Goal: Task Accomplishment & Management: Use online tool/utility

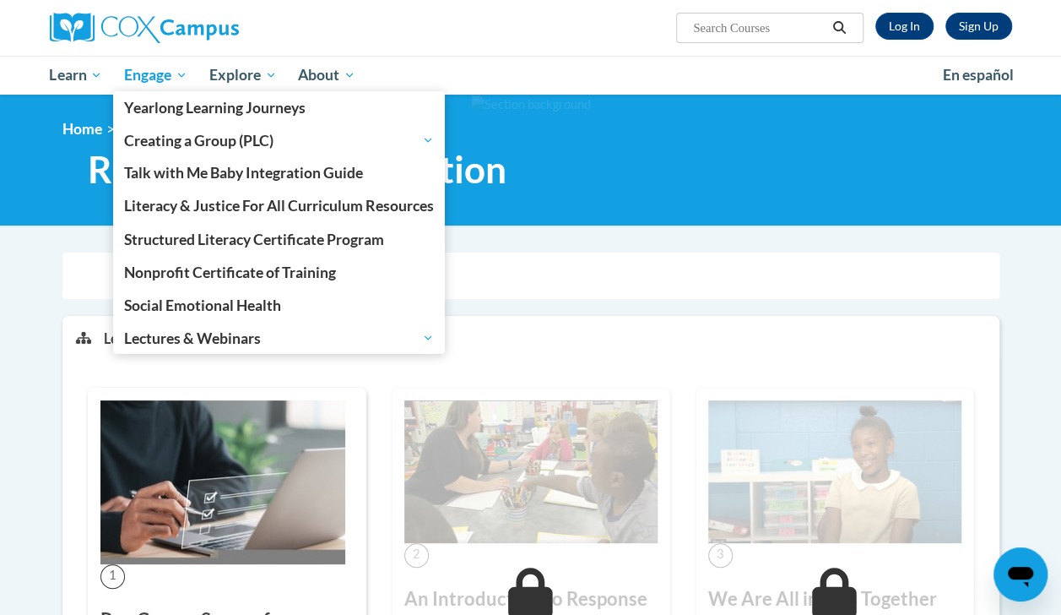
click at [182, 74] on span "Engage" at bounding box center [155, 75] width 63 height 20
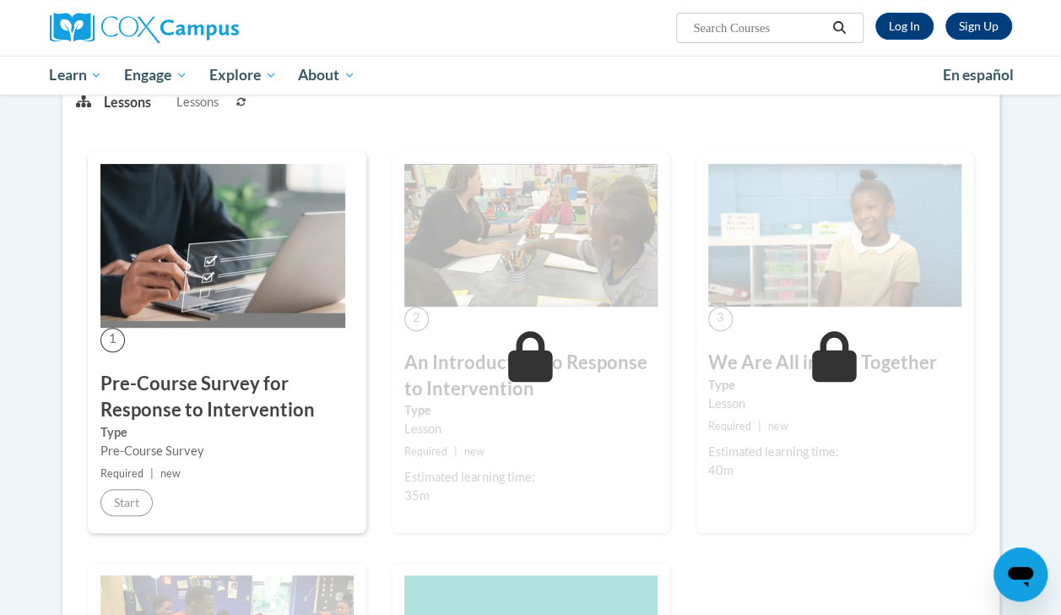
scroll to position [314, 0]
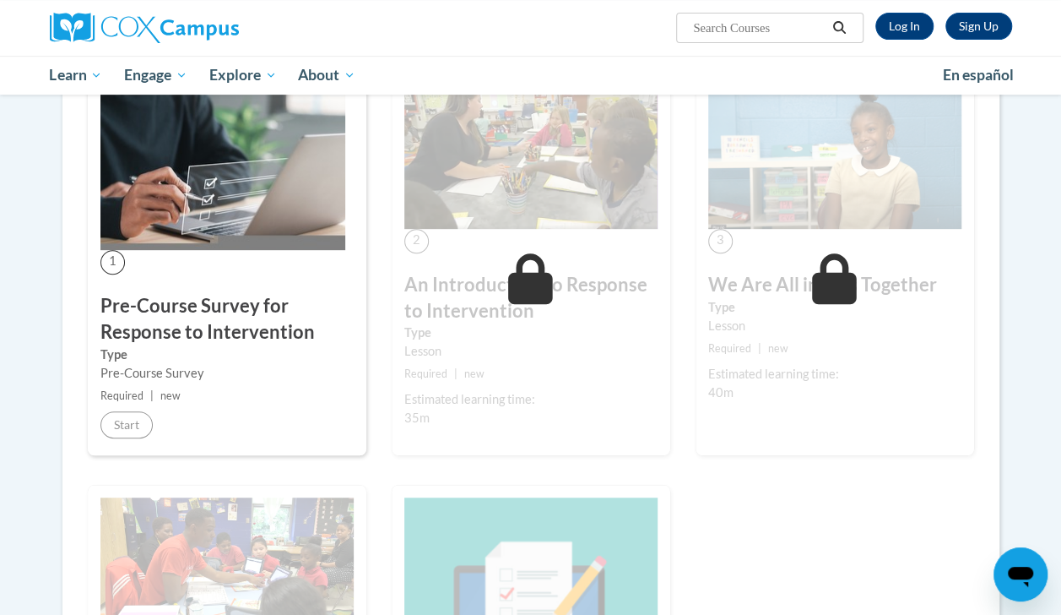
click at [212, 174] on img at bounding box center [222, 168] width 245 height 164
click at [901, 18] on link "Log In" at bounding box center [905, 26] width 58 height 27
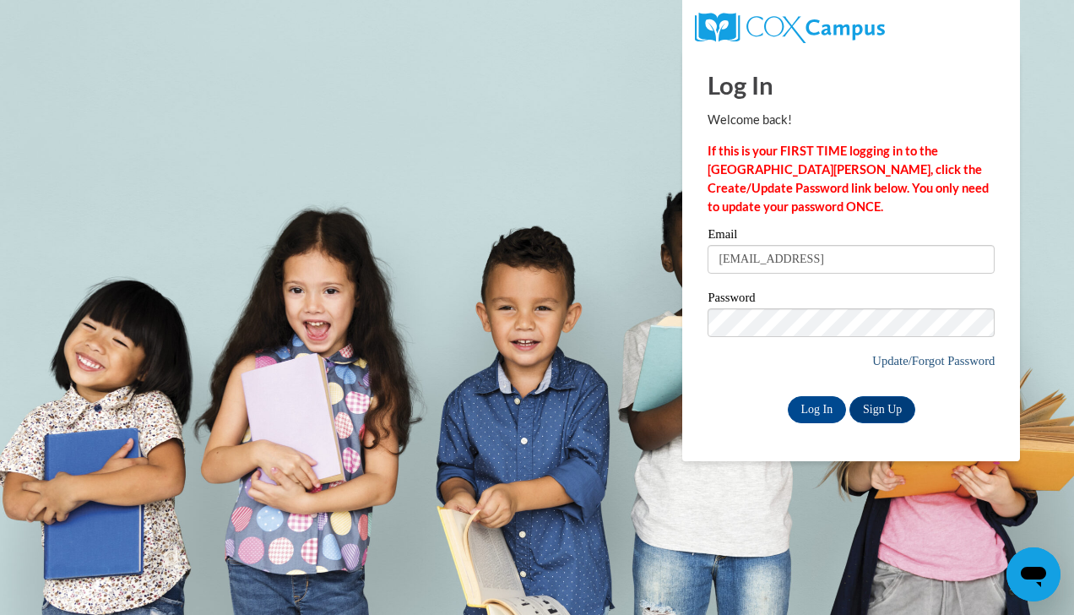
type input "[EMAIL_ADDRESS][DOMAIN_NAME]"
click at [746, 457] on div "Log In Welcome back! If this is your FIRST TIME logging in to the [GEOGRAPHIC_D…" at bounding box center [851, 256] width 363 height 410
click at [824, 412] on input "Log In" at bounding box center [817, 409] width 59 height 27
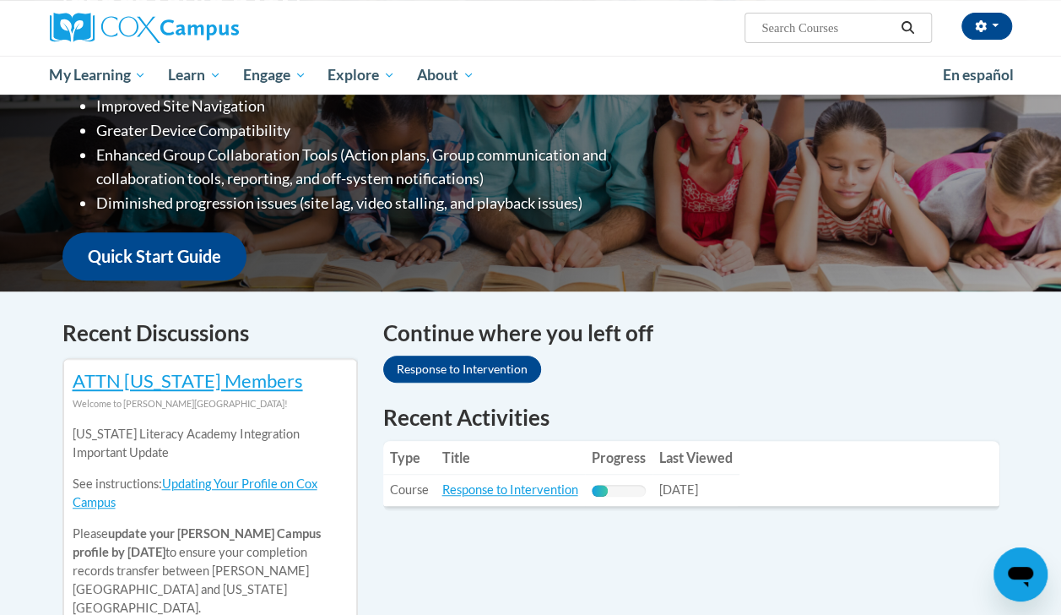
scroll to position [407, 0]
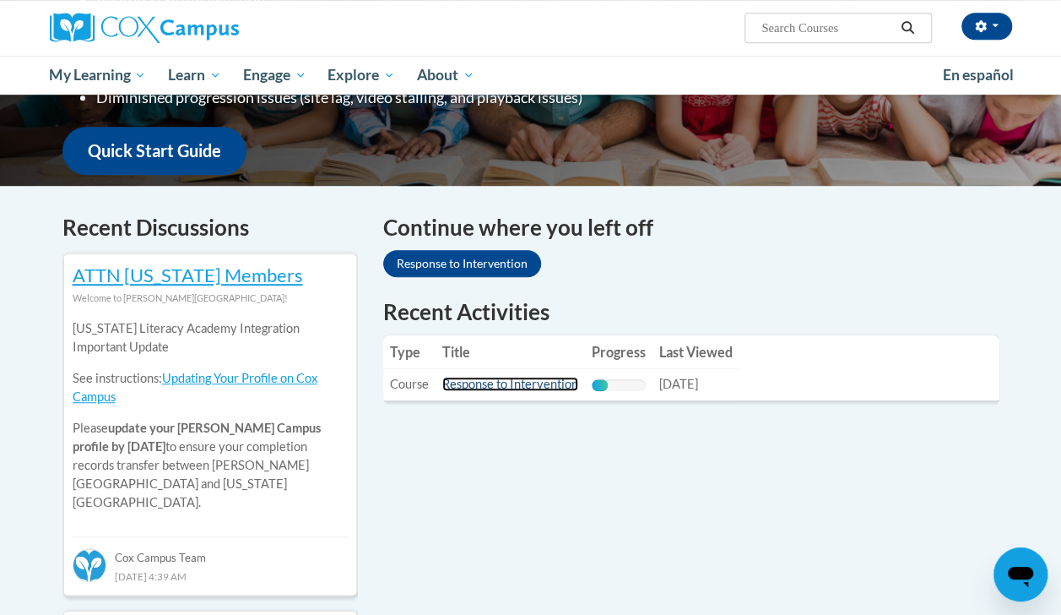
click at [520, 377] on link "Response to Intervention" at bounding box center [510, 384] width 136 height 14
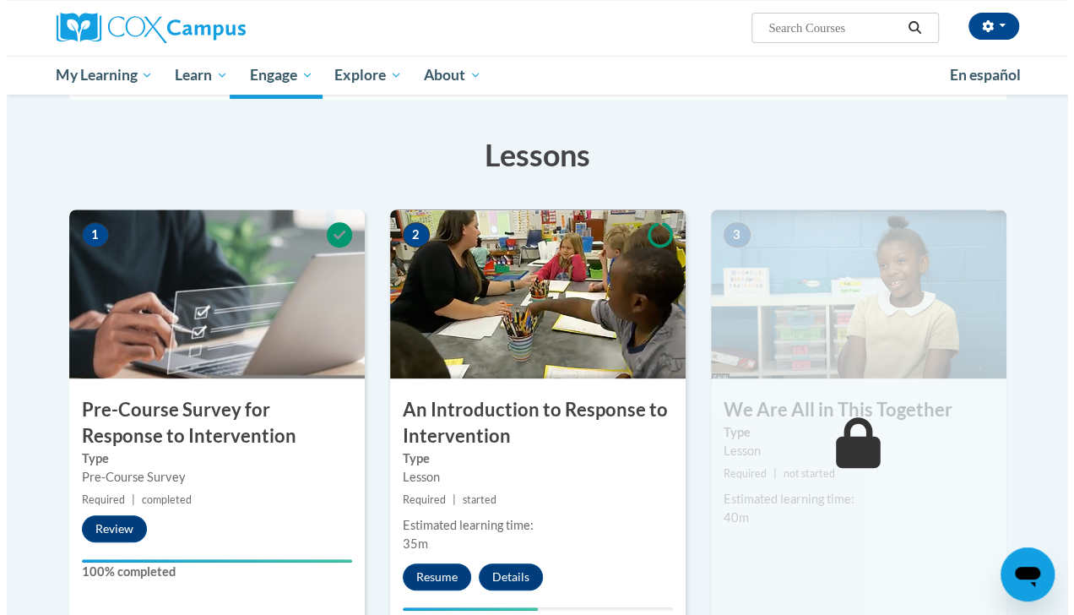
scroll to position [453, 0]
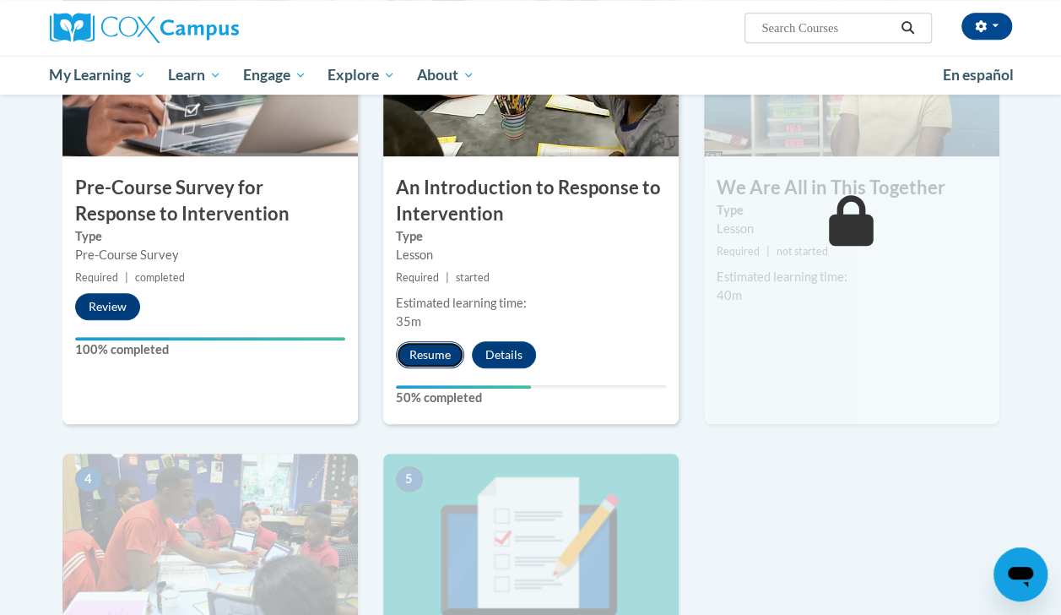
click at [431, 350] on button "Resume" at bounding box center [430, 354] width 68 height 27
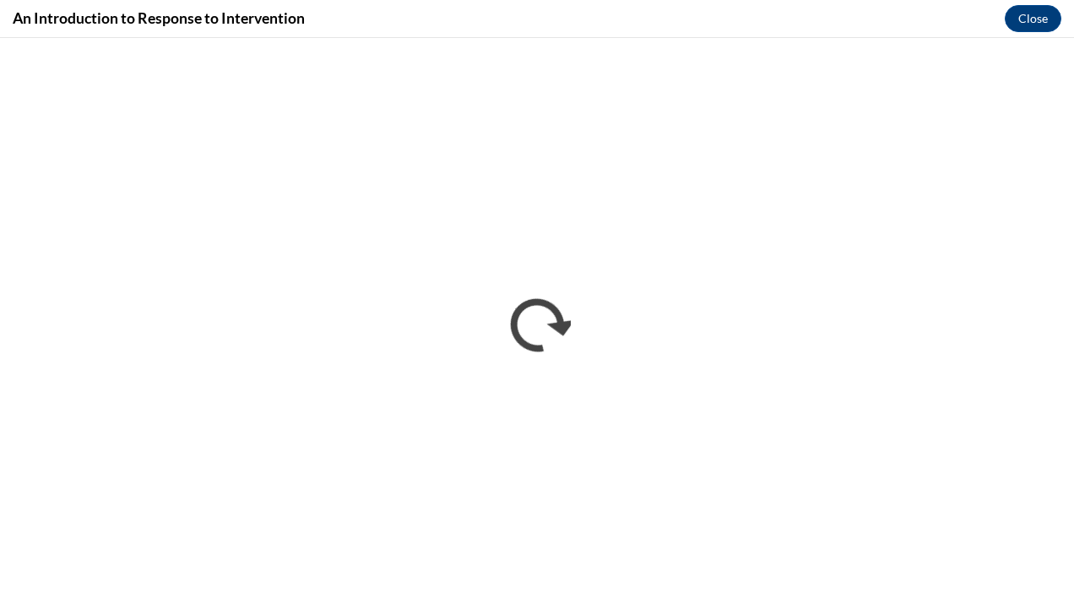
scroll to position [0, 0]
